Goal: Find specific page/section: Find specific page/section

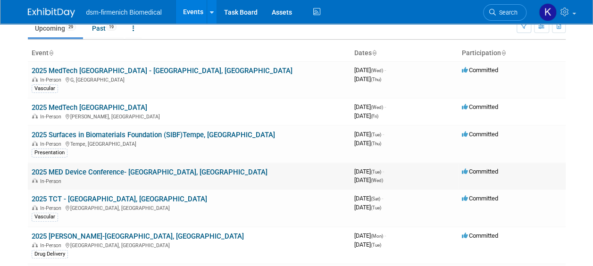
scroll to position [189, 0]
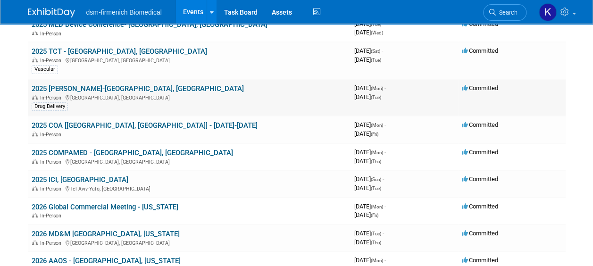
click at [73, 85] on link "2025 [PERSON_NAME]-[GEOGRAPHIC_DATA], [GEOGRAPHIC_DATA]" at bounding box center [138, 88] width 212 height 8
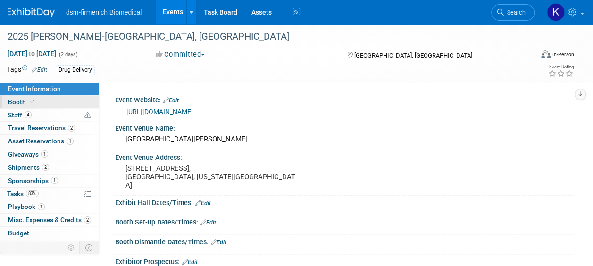
click at [19, 99] on span "Booth" at bounding box center [22, 102] width 29 height 8
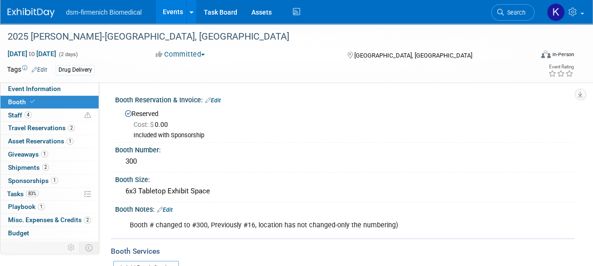
drag, startPoint x: 143, startPoint y: 162, endPoint x: 110, endPoint y: 161, distance: 33.5
click at [110, 161] on div "Event Website: Edit https://poddconference.com/ Event Venue Name: Westin Copley…" at bounding box center [336, 180] width 475 height 195
click at [298, 164] on div "300" at bounding box center [344, 161] width 445 height 15
